Goal: Task Accomplishment & Management: Complete application form

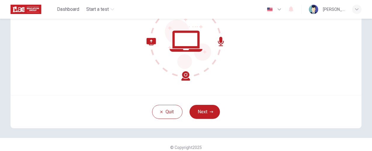
scroll to position [81, 0]
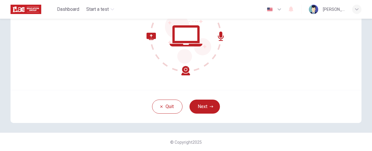
click at [183, 71] on icon at bounding box center [169, 54] width 44 height 43
click at [211, 109] on button "Next" at bounding box center [205, 107] width 30 height 14
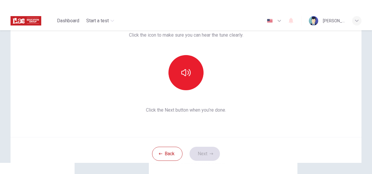
scroll to position [41, 0]
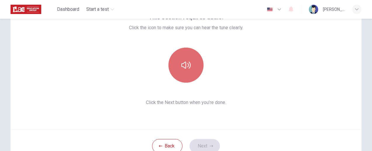
click at [188, 68] on icon "button" at bounding box center [185, 65] width 9 height 7
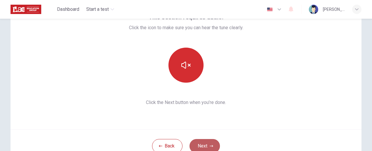
click at [203, 146] on button "Next" at bounding box center [205, 146] width 30 height 14
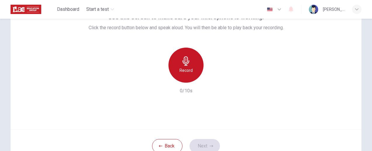
click at [190, 66] on div "Record" at bounding box center [186, 65] width 35 height 35
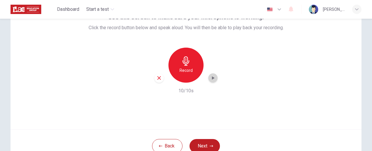
click at [212, 79] on icon "button" at bounding box center [213, 78] width 3 height 4
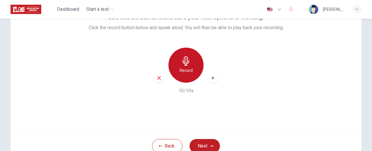
click at [182, 59] on icon "button" at bounding box center [185, 60] width 9 height 9
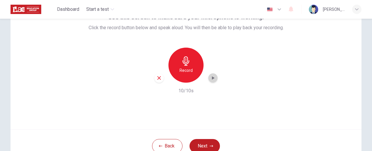
click at [212, 77] on icon "button" at bounding box center [213, 78] width 3 height 4
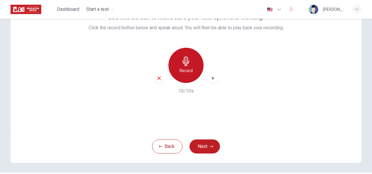
click at [190, 73] on h6 "Record" at bounding box center [186, 70] width 13 height 7
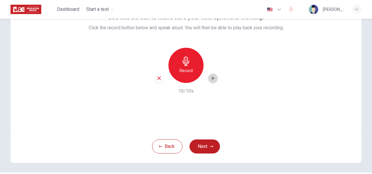
click at [213, 81] on icon "button" at bounding box center [213, 78] width 6 height 6
click at [251, 117] on div "Use this screen to make sure your microphone is working. Click the record butto…" at bounding box center [186, 59] width 351 height 140
click at [210, 77] on icon "button" at bounding box center [213, 78] width 6 height 6
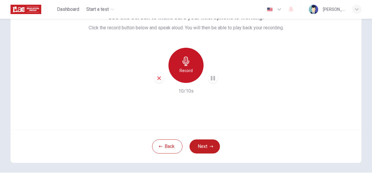
click at [189, 66] on div "Record" at bounding box center [186, 65] width 35 height 35
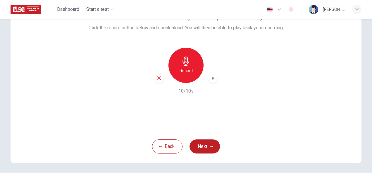
click at [214, 78] on icon "button" at bounding box center [213, 78] width 6 height 6
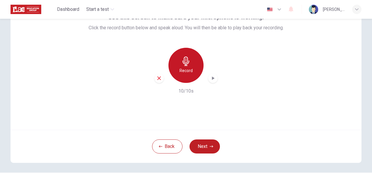
click at [186, 73] on h6 "Record" at bounding box center [186, 70] width 13 height 7
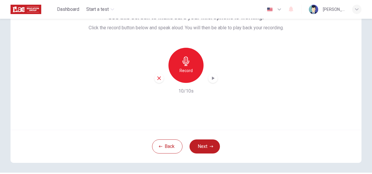
click at [212, 77] on icon "button" at bounding box center [213, 78] width 3 height 4
click at [212, 77] on icon "button" at bounding box center [213, 78] width 6 height 6
click at [212, 77] on icon "button" at bounding box center [213, 78] width 3 height 4
click at [254, 96] on div "Use this screen to make sure your microphone is working. Click the record butto…" at bounding box center [186, 59] width 351 height 140
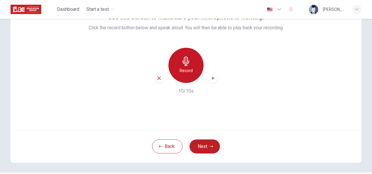
click at [178, 57] on div "Record" at bounding box center [186, 65] width 35 height 35
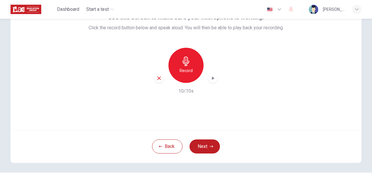
click at [213, 78] on icon "button" at bounding box center [213, 78] width 6 height 6
drag, startPoint x: 211, startPoint y: 78, endPoint x: 237, endPoint y: 120, distance: 49.9
click at [183, 61] on icon "button" at bounding box center [186, 60] width 7 height 9
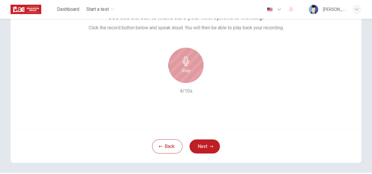
click at [183, 66] on div "Stop" at bounding box center [186, 65] width 35 height 35
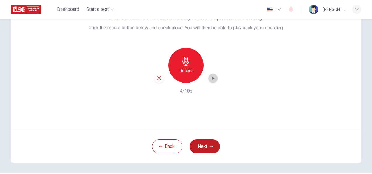
click at [212, 77] on icon "button" at bounding box center [213, 78] width 6 height 6
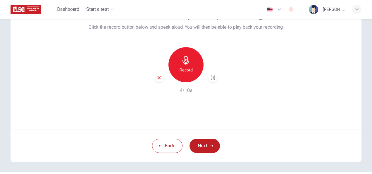
scroll to position [43, 0]
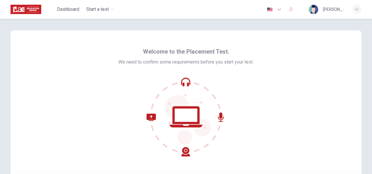
click at [298, 92] on div "Welcome to the Placement Test. We need to confirm some requirements before you …" at bounding box center [186, 100] width 351 height 140
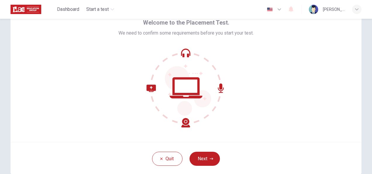
scroll to position [30, 0]
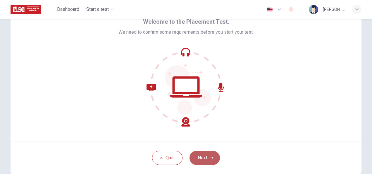
click at [204, 156] on button "Next" at bounding box center [205, 158] width 30 height 14
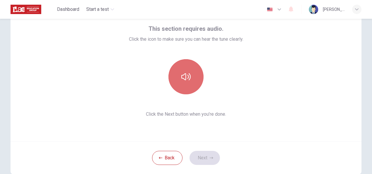
click at [185, 79] on icon "button" at bounding box center [185, 76] width 9 height 9
click at [188, 78] on icon "button" at bounding box center [185, 76] width 9 height 9
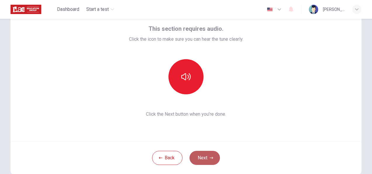
click at [207, 157] on button "Next" at bounding box center [205, 158] width 30 height 14
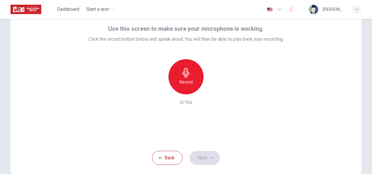
click at [186, 76] on icon "button" at bounding box center [186, 72] width 7 height 9
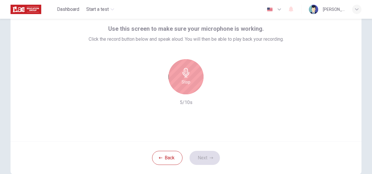
click at [185, 77] on icon "button" at bounding box center [186, 72] width 7 height 9
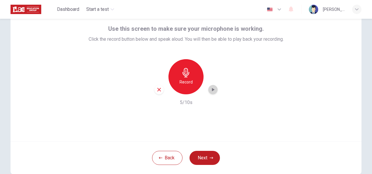
click at [212, 89] on icon "button" at bounding box center [213, 90] width 3 height 4
click at [168, 157] on button "Back" at bounding box center [167, 158] width 30 height 14
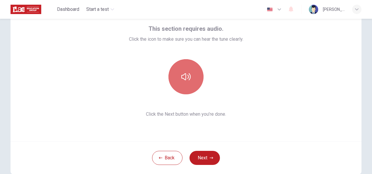
click at [186, 69] on button "button" at bounding box center [186, 76] width 35 height 35
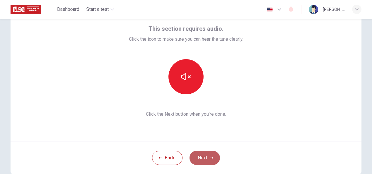
click at [207, 158] on button "Next" at bounding box center [205, 158] width 30 height 14
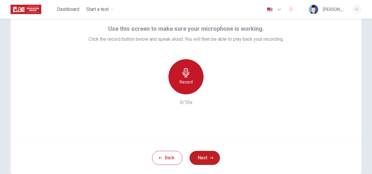
click at [189, 79] on h6 "Record" at bounding box center [186, 81] width 13 height 7
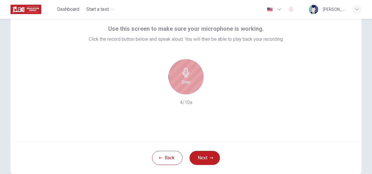
click at [186, 85] on div "Stop" at bounding box center [186, 76] width 35 height 35
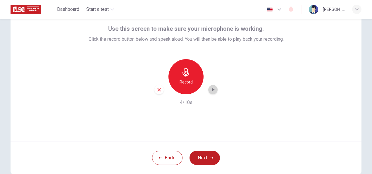
click at [214, 88] on icon "button" at bounding box center [213, 90] width 6 height 6
click at [208, 156] on button "Next" at bounding box center [205, 158] width 30 height 14
